Goal: Information Seeking & Learning: Understand process/instructions

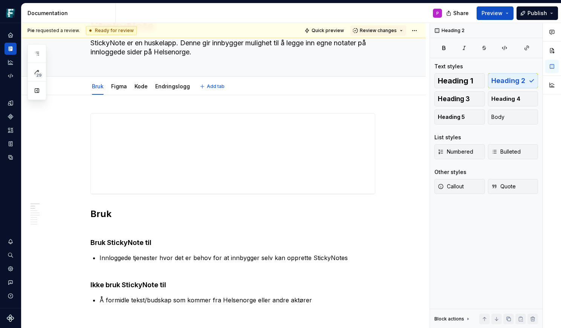
type textarea "*"
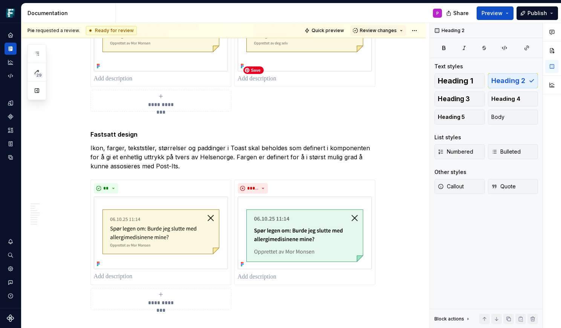
scroll to position [865, 0]
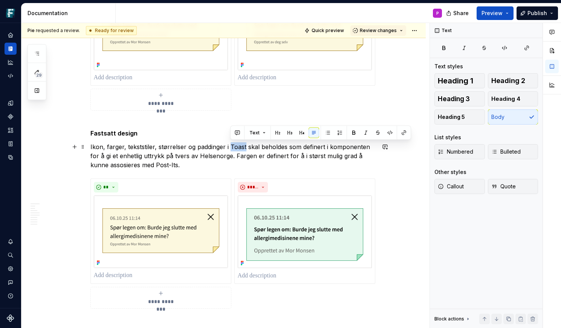
drag, startPoint x: 247, startPoint y: 145, endPoint x: 232, endPoint y: 145, distance: 15.1
click at [232, 145] on p "Ikon, farger, tekststiler, størrelser og paddinger i Toast skal beholdes som de…" at bounding box center [232, 155] width 285 height 27
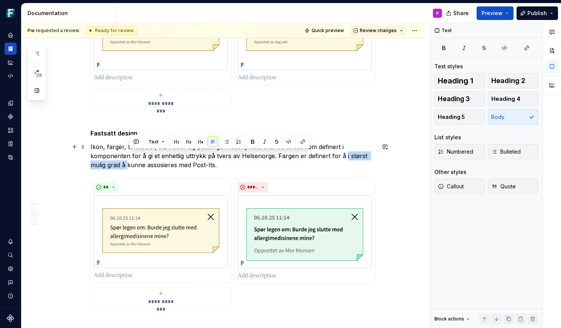
drag, startPoint x: 345, startPoint y: 155, endPoint x: 130, endPoint y: 161, distance: 215.0
click at [130, 161] on p "Ikon, farger, tekststiler, størrelser og paddinger i StickyNote skal beholdes s…" at bounding box center [232, 155] width 285 height 27
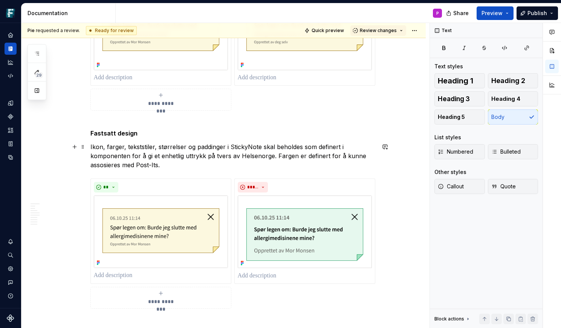
click at [140, 163] on p "Ikon, farger, tekststiler, størrelser og paddinger i StickyNote skal beholdes s…" at bounding box center [232, 155] width 285 height 27
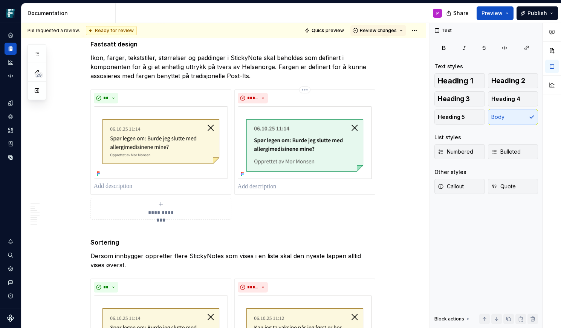
scroll to position [942, 0]
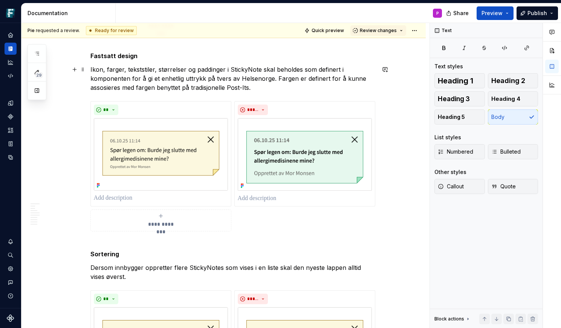
click at [251, 85] on p "Ikon, farger, tekststiler, størrelser og paddinger i StickyNote skal beholdes s…" at bounding box center [232, 78] width 285 height 27
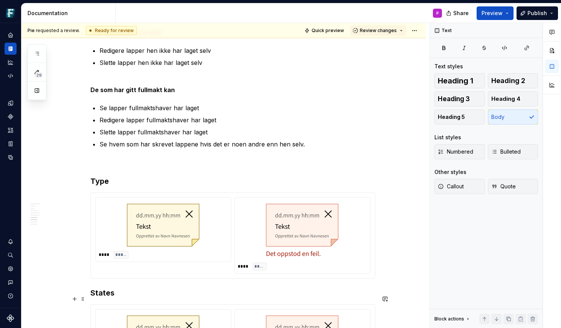
scroll to position [2207, 0]
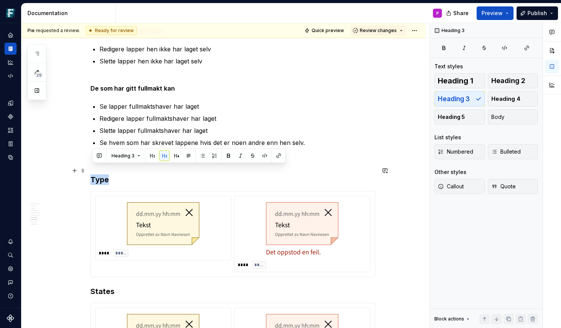
drag, startPoint x: 110, startPoint y: 171, endPoint x: 94, endPoint y: 172, distance: 16.2
click at [94, 174] on h3 "Type" at bounding box center [232, 179] width 285 height 11
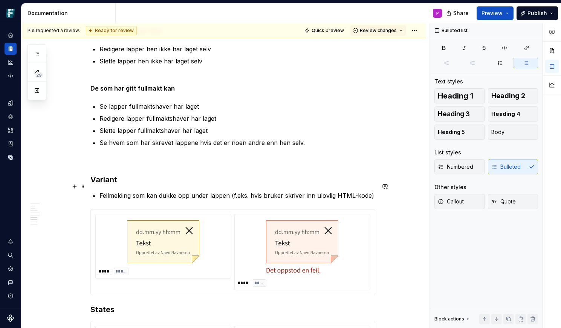
drag, startPoint x: 101, startPoint y: 185, endPoint x: 96, endPoint y: 185, distance: 4.9
click at [100, 191] on li "Feilmelding som kan dukke opp under lappen (f.eks. hvis bruker skriver inn ulov…" at bounding box center [238, 195] width 276 height 9
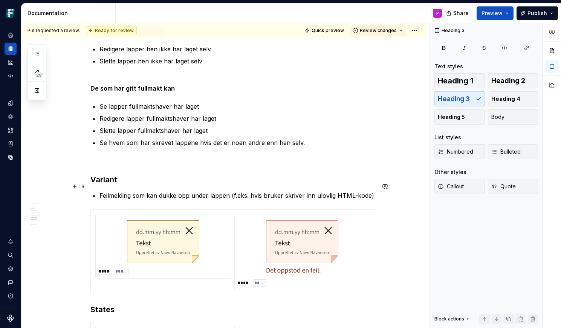
click at [101, 191] on p "Feilmelding som kan dukke opp under lappen (f.eks. hvis bruker skriver inn ulov…" at bounding box center [238, 195] width 276 height 9
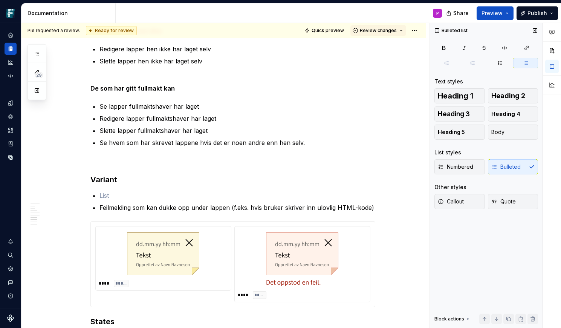
click at [504, 163] on div "Numbered Bulleted" at bounding box center [487, 166] width 104 height 15
click at [104, 191] on p at bounding box center [238, 195] width 276 height 9
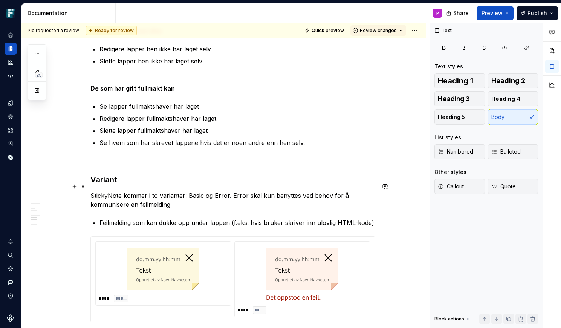
click at [245, 191] on p "StickyNote kommer i to varianter: Basic og Error. Error skal kun benyttes ved b…" at bounding box center [232, 200] width 285 height 18
click at [233, 191] on p "StickyNote kommer i to varianter: Basic og Error. Error-varianten skal kun beny…" at bounding box center [232, 200] width 285 height 18
click at [177, 195] on p "StickyNote kommer i to varianter: Basic og Error. Error-varianten skal kun beny…" at bounding box center [232, 200] width 285 height 18
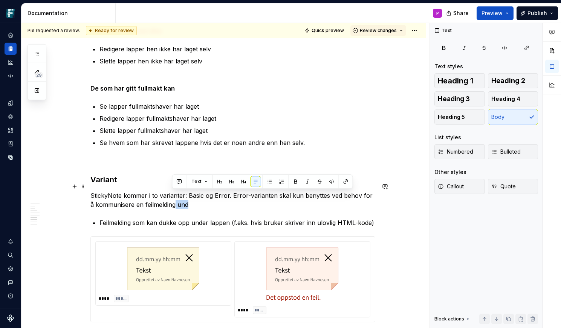
drag, startPoint x: 172, startPoint y: 196, endPoint x: 185, endPoint y: 198, distance: 12.5
click at [185, 198] on p "StickyNote kommer i to varianter: Basic og Error. Error-varianten skal kun beny…" at bounding box center [232, 200] width 285 height 18
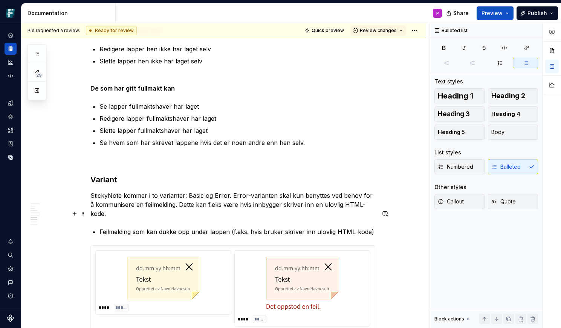
click at [131, 227] on p "Feilmelding som kan dukke opp under lappen (f.eks. hvis bruker skriver inn ulov…" at bounding box center [238, 231] width 276 height 9
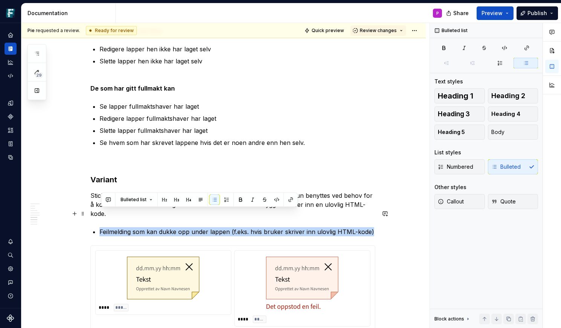
click at [131, 227] on p "Feilmelding som kan dukke opp under lappen (f.eks. hvis bruker skriver inn ulov…" at bounding box center [238, 231] width 276 height 9
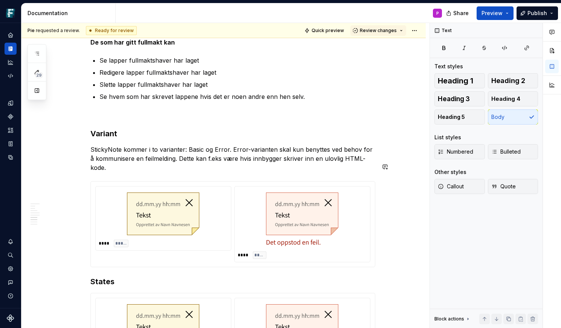
scroll to position [2264, 0]
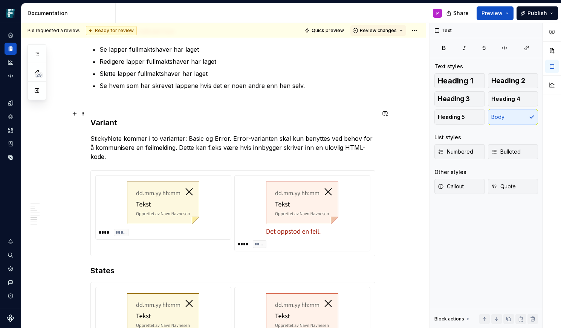
click at [124, 117] on h3 "Variant" at bounding box center [232, 122] width 285 height 11
click at [232, 134] on p "StickyNote kommer i to varianter: Basic og Error. Error-varianten skal kun beny…" at bounding box center [232, 147] width 285 height 27
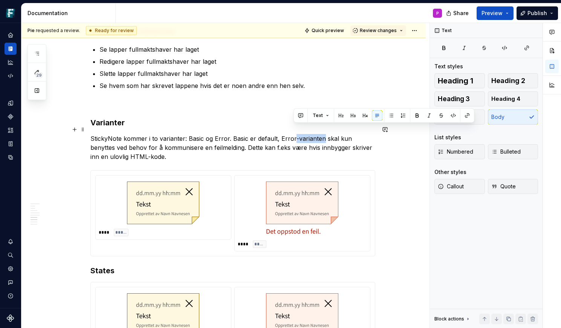
drag, startPoint x: 322, startPoint y: 129, endPoint x: 294, endPoint y: 132, distance: 27.7
click at [294, 134] on p "StickyNote kommer i to varianter: Basic og Error. Basic er default, Error-varia…" at bounding box center [232, 147] width 285 height 27
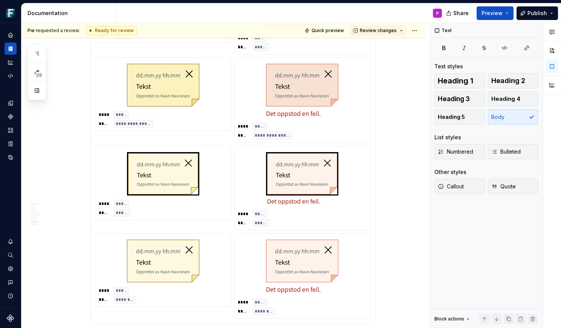
scroll to position [2672, 0]
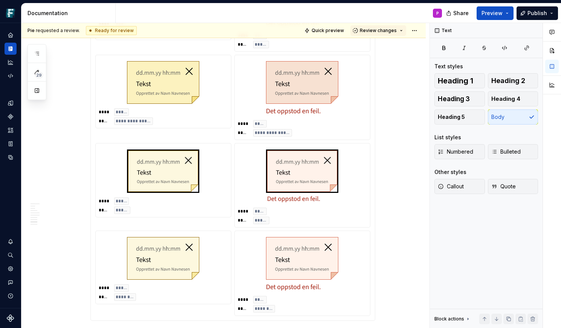
click at [224, 235] on div at bounding box center [163, 258] width 129 height 49
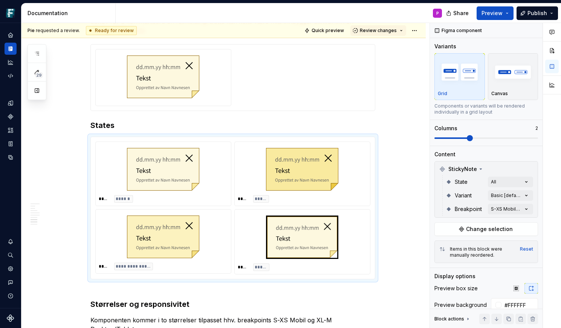
scroll to position [2387, 0]
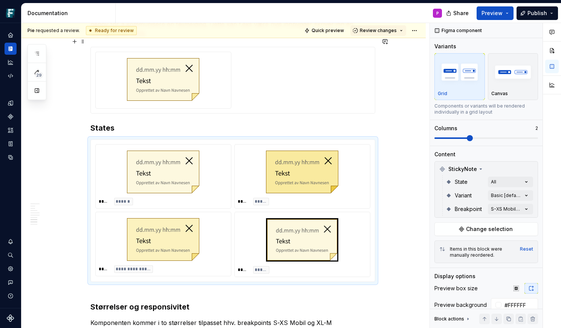
click at [276, 71] on div at bounding box center [232, 80] width 275 height 57
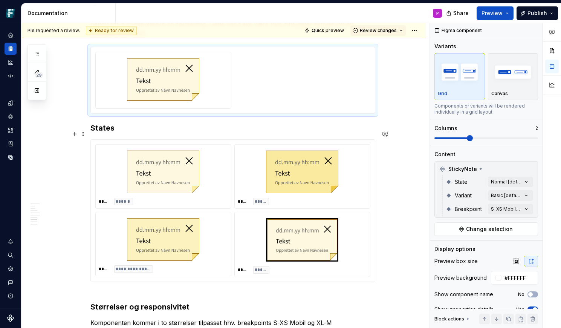
click at [245, 150] on div at bounding box center [302, 171] width 129 height 49
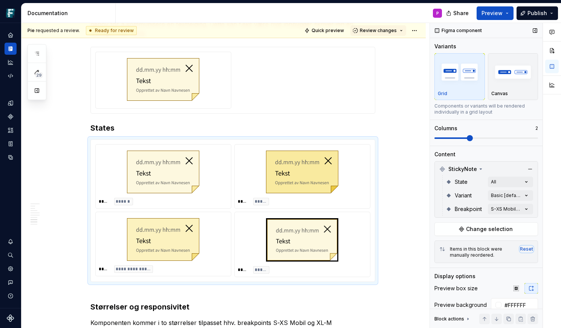
click at [526, 247] on div "Reset" at bounding box center [526, 249] width 13 height 6
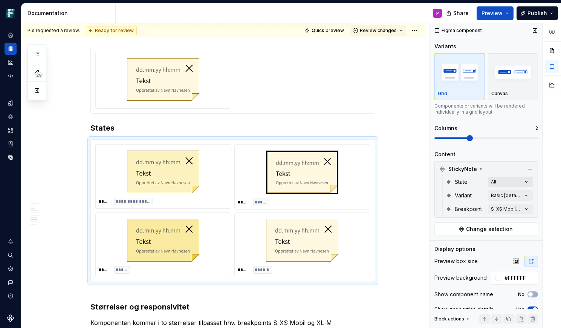
click at [527, 181] on div "Comments Open comments No comments yet Select ‘Comment’ from the block context …" at bounding box center [495, 175] width 131 height 305
click at [528, 181] on div "Comments Open comments No comments yet Select ‘Comment’ from the block context …" at bounding box center [495, 175] width 131 height 305
click at [527, 194] on div "Comments Open comments No comments yet Select ‘Comment’ from the block context …" at bounding box center [495, 175] width 131 height 305
click at [525, 206] on button "button" at bounding box center [523, 208] width 11 height 6
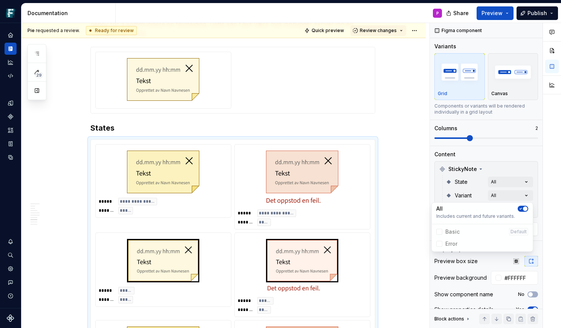
click at [386, 227] on html "Frankenstein P Design system data Documentation P Share Preview Publish 29 Page…" at bounding box center [280, 164] width 561 height 328
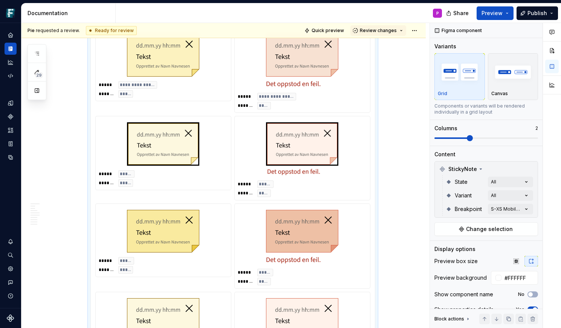
scroll to position [2491, 0]
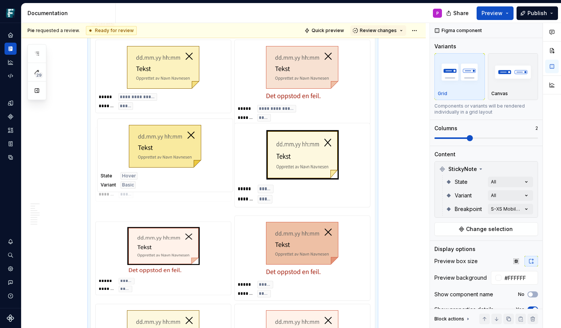
drag, startPoint x: 114, startPoint y: 247, endPoint x: 112, endPoint y: 145, distance: 101.5
click at [112, 145] on body "Frankenstein P Design system data Documentation P Share Preview Publish 29 Page…" at bounding box center [280, 164] width 561 height 328
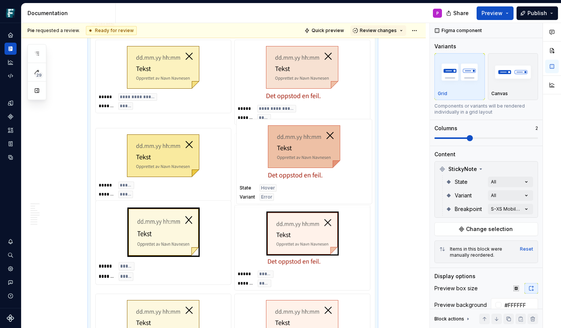
drag, startPoint x: 263, startPoint y: 237, endPoint x: 263, endPoint y: 181, distance: 56.6
click at [263, 181] on body "Frankenstein P Design system data Documentation P Share Preview Publish 29 Page…" at bounding box center [280, 164] width 561 height 328
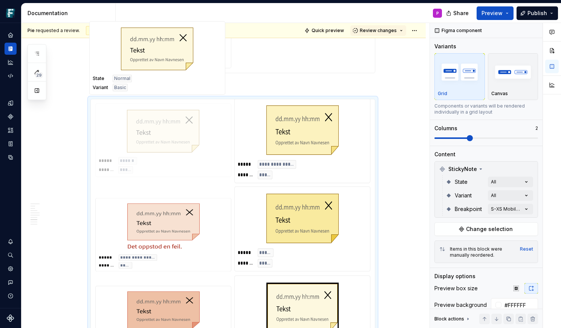
scroll to position [2423, 0]
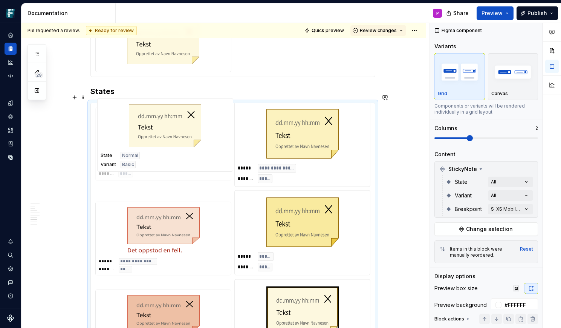
drag, startPoint x: 212, startPoint y: 275, endPoint x: 212, endPoint y: 117, distance: 157.6
click at [212, 117] on body "Frankenstein P Design system data Documentation P Share Preview Publish 29 Page…" at bounding box center [280, 164] width 561 height 328
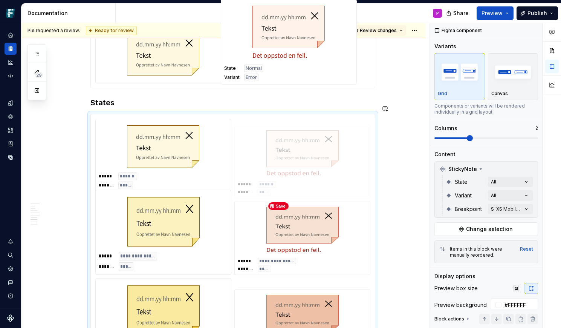
scroll to position [2409, 0]
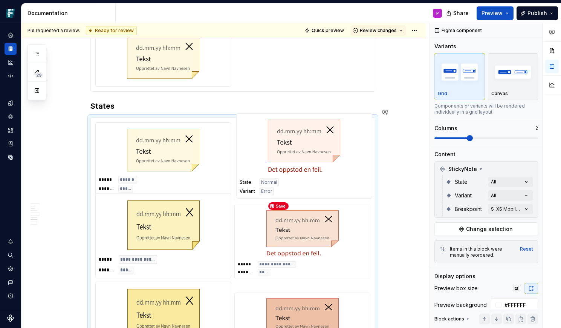
drag, startPoint x: 304, startPoint y: 266, endPoint x: 294, endPoint y: 141, distance: 125.6
click at [294, 141] on body "Frankenstein P Design system data Documentation P Share Preview Publish 29 Page…" at bounding box center [280, 164] width 561 height 328
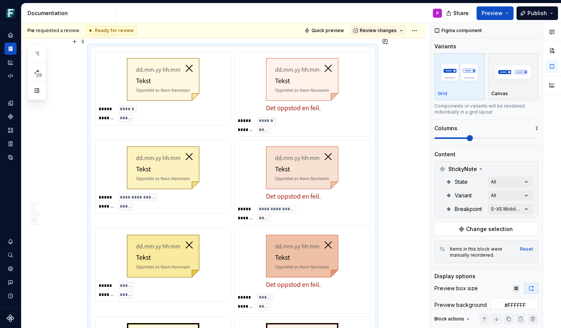
scroll to position [2484, 0]
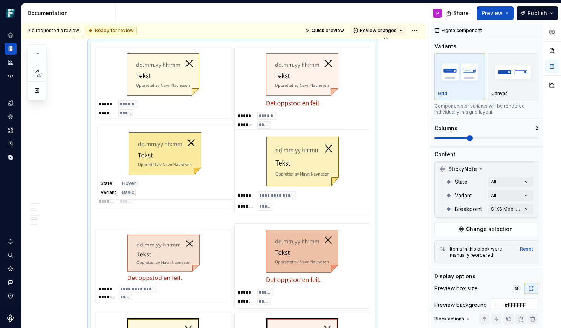
drag, startPoint x: 210, startPoint y: 246, endPoint x: 205, endPoint y: 157, distance: 89.5
click at [205, 156] on body "Frankenstein P Design system data Documentation P Share Preview Publish 29 Page…" at bounding box center [280, 164] width 561 height 328
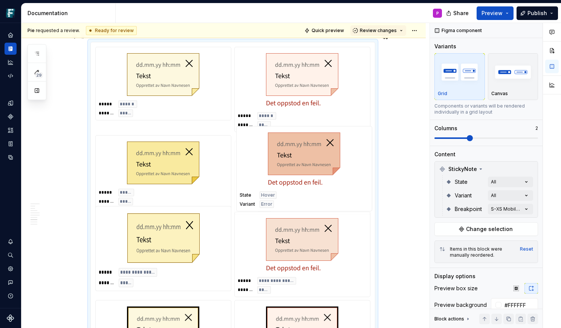
drag, startPoint x: 295, startPoint y: 267, endPoint x: 296, endPoint y: 176, distance: 90.9
click at [296, 176] on body "Frankenstein P Design system data Documentation P Share Preview Publish 29 Page…" at bounding box center [280, 164] width 561 height 328
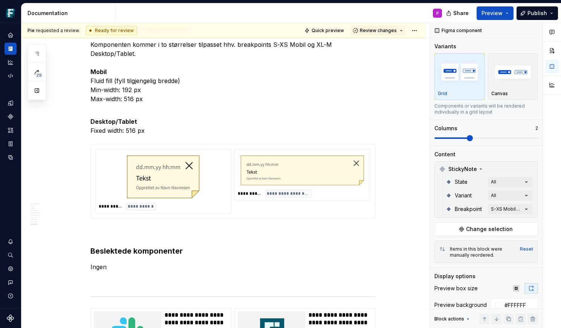
scroll to position [2878, 0]
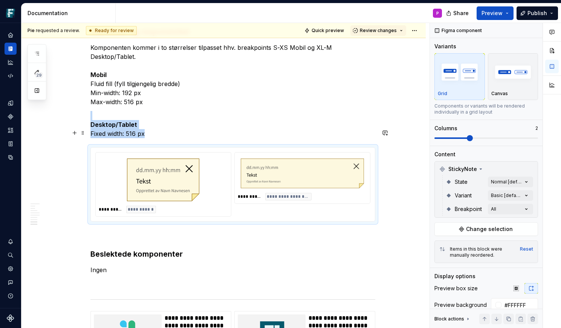
click at [261, 198] on div "**********" at bounding box center [232, 184] width 275 height 64
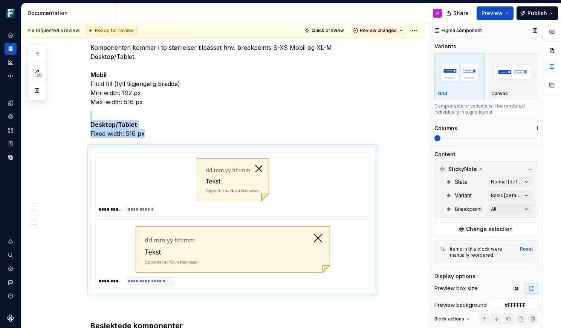
click at [446, 139] on span at bounding box center [487, 138] width 104 height 6
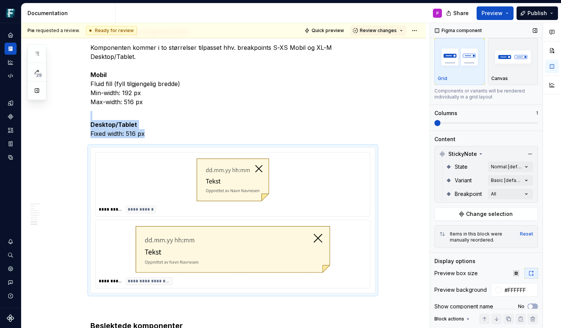
scroll to position [0, 0]
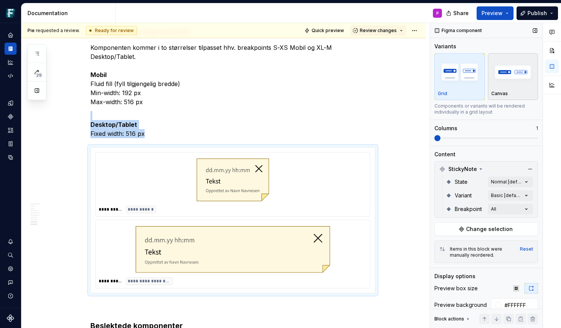
click at [508, 89] on div "Canvas" at bounding box center [514, 77] width 44 height 40
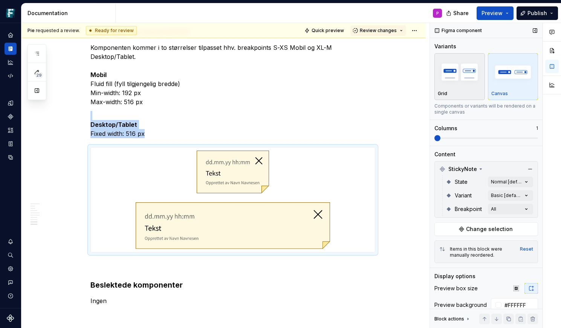
click at [471, 94] on div "Grid" at bounding box center [460, 93] width 44 height 6
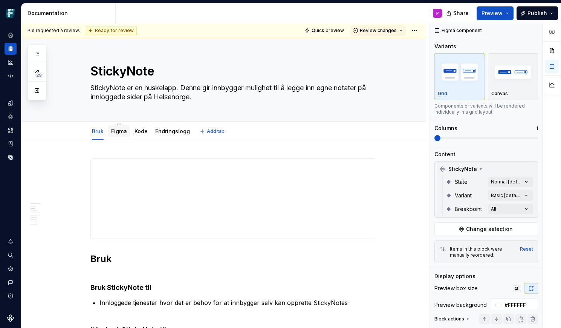
click at [122, 132] on link "Figma" at bounding box center [119, 131] width 16 height 6
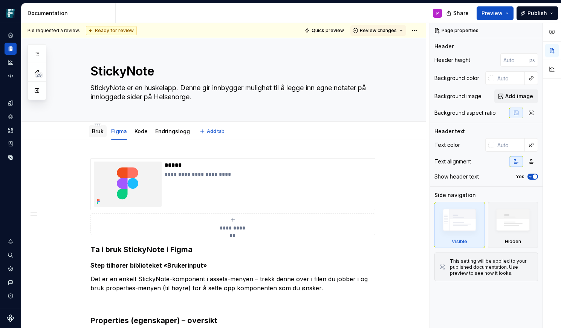
click at [99, 132] on link "Bruk" at bounding box center [98, 131] width 12 height 6
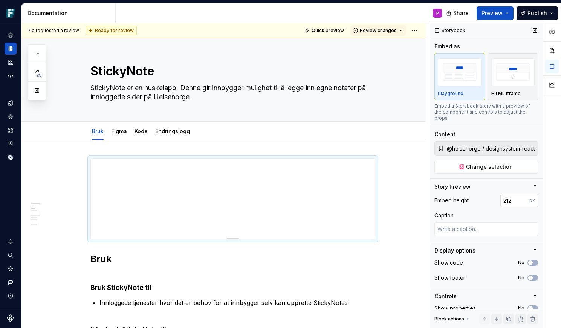
click at [506, 196] on input "212" at bounding box center [515, 200] width 29 height 14
type textarea "*"
click at [506, 196] on input "212" at bounding box center [515, 200] width 29 height 14
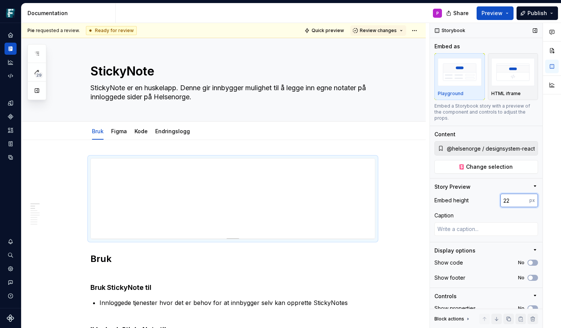
type input "224"
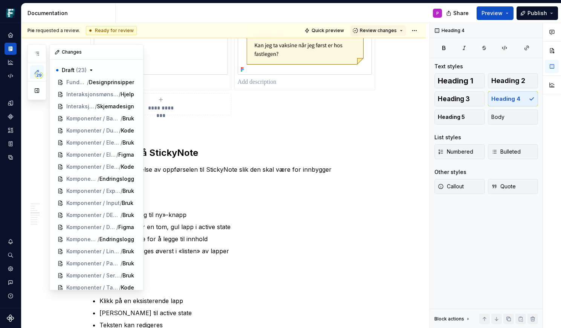
scroll to position [159, 0]
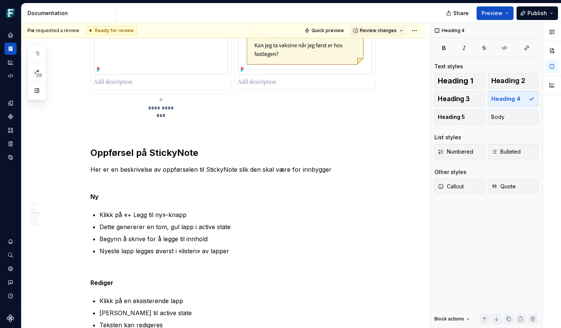
type textarea "*"
